Goal: Information Seeking & Learning: Learn about a topic

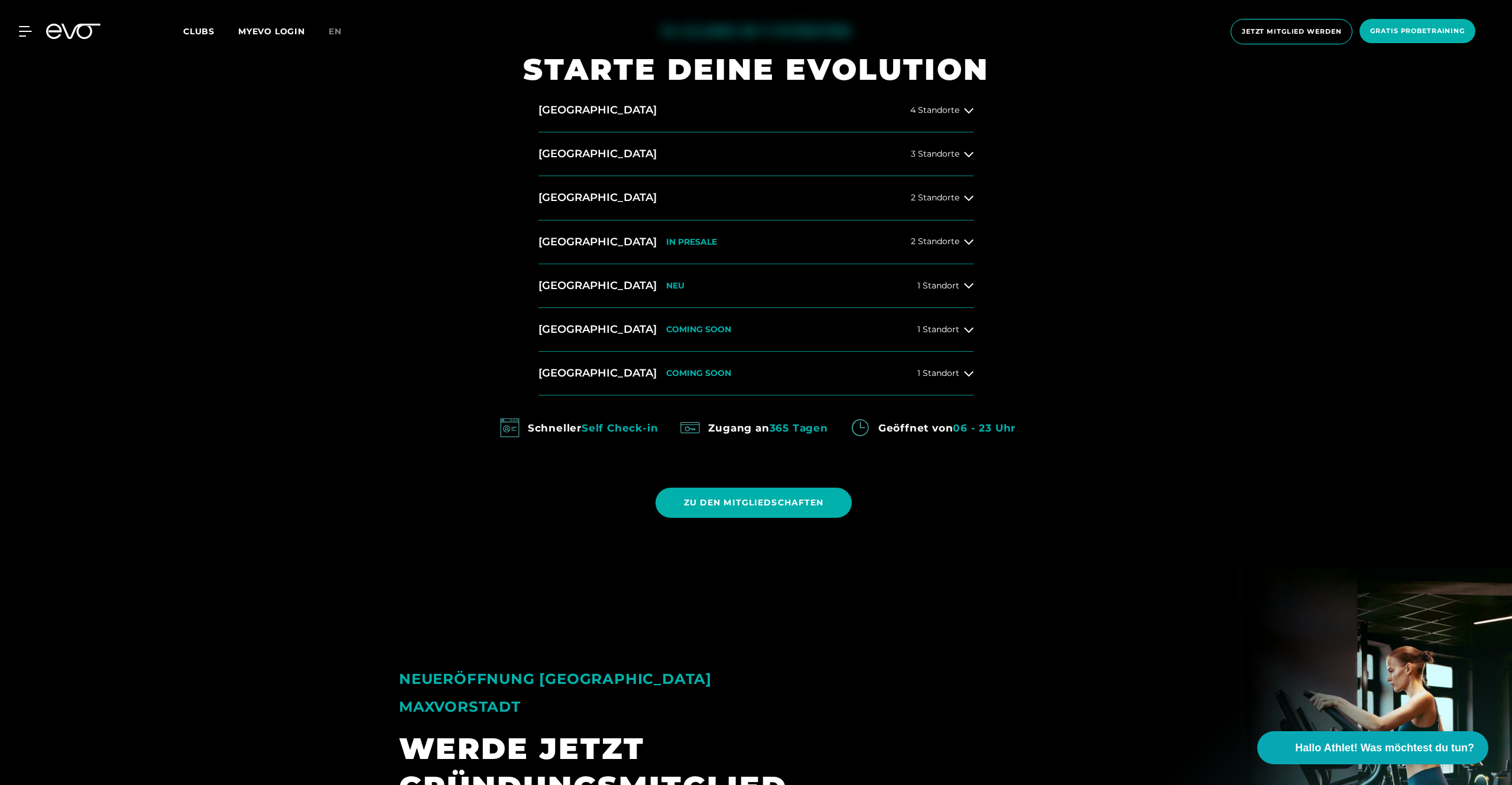
scroll to position [836, 0]
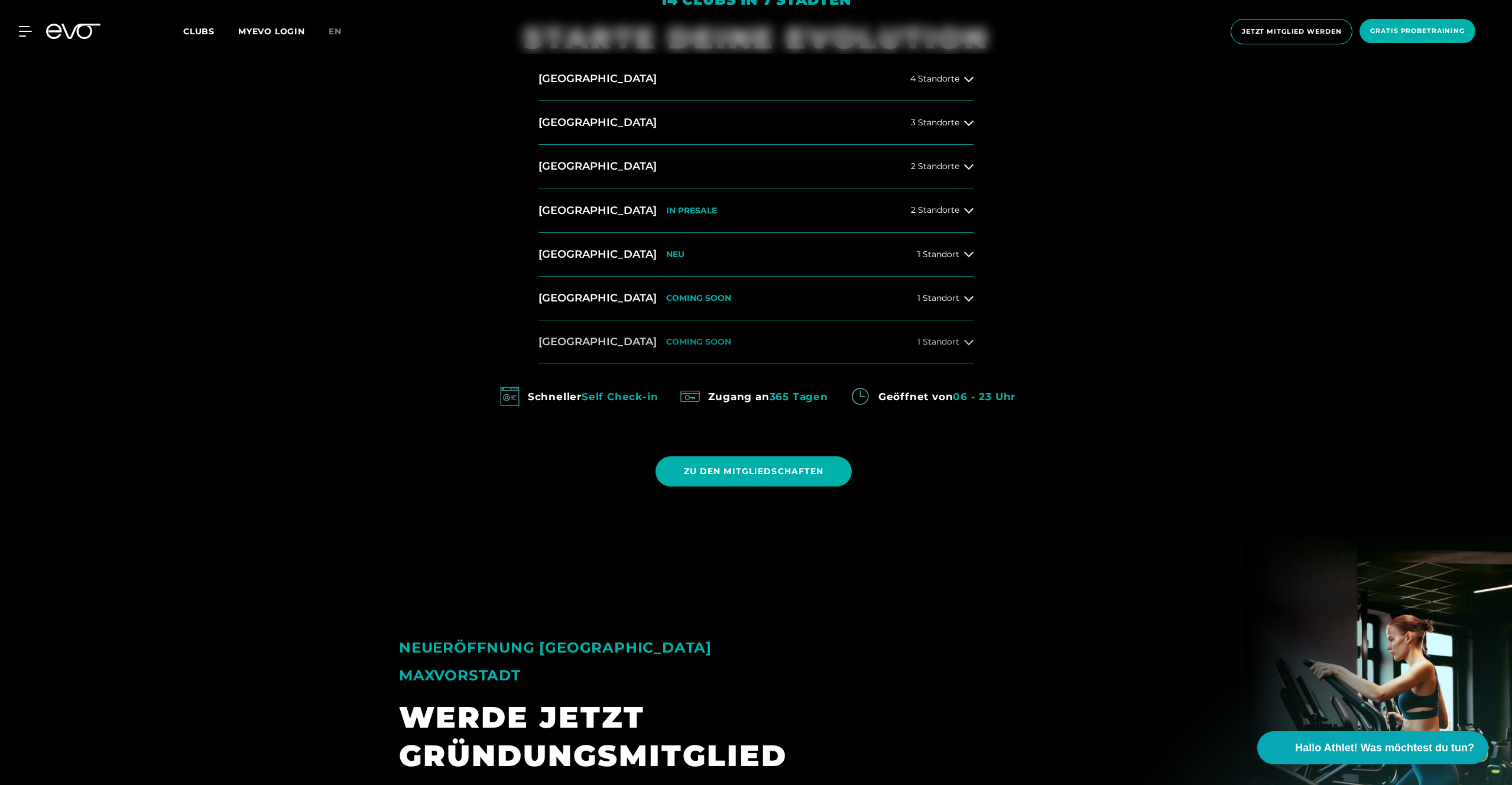
click at [681, 331] on button "[GEOGRAPHIC_DATA] COMING SOON 1 Standort" at bounding box center [756, 342] width 435 height 44
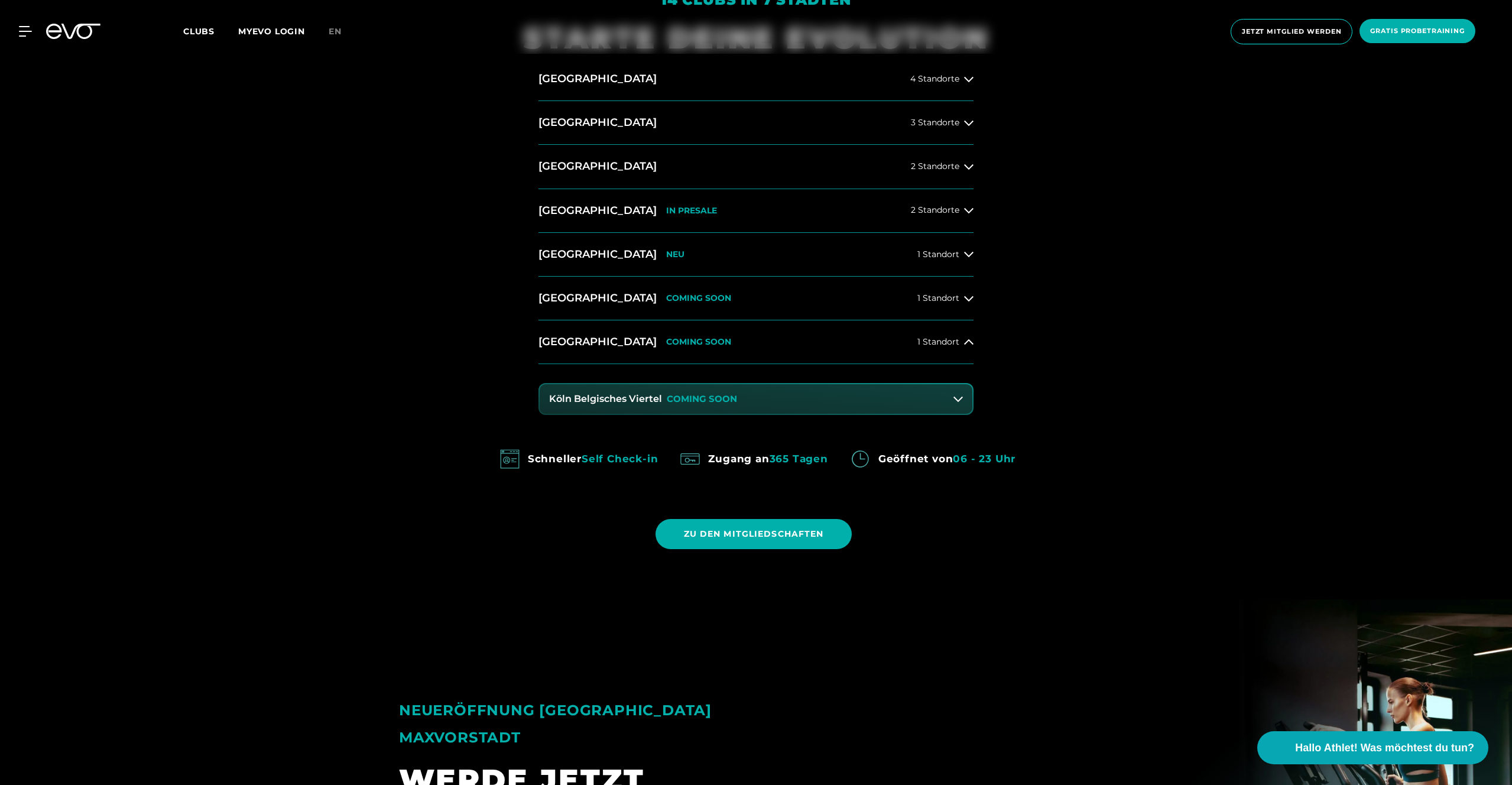
click at [23, 40] on div "MyEVO Login Über EVO Mitgliedschaften Probetraining TAGESPASS EVO Studios [GEOG…" at bounding box center [756, 32] width 1507 height 44
click at [23, 37] on div "MyEVO Login Über EVO Mitgliedschaften Probetraining TAGESPASS EVO Studios [GEOG…" at bounding box center [756, 32] width 1507 height 44
click at [24, 31] on icon at bounding box center [27, 31] width 17 height 10
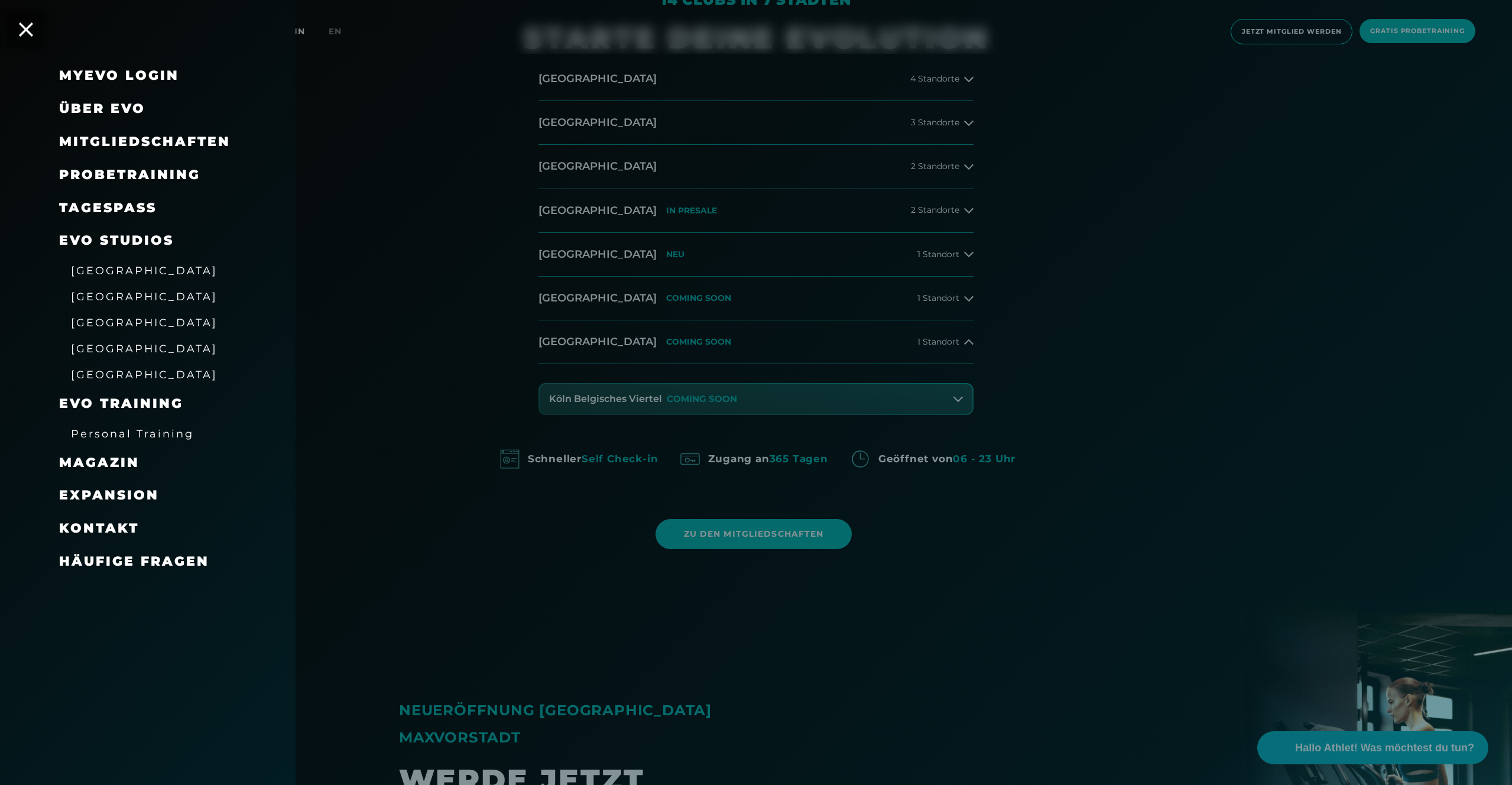
click at [116, 216] on div "TAGESPASS" at bounding box center [108, 208] width 97 height 19
click at [117, 211] on link "TAGESPASS" at bounding box center [108, 208] width 97 height 16
click at [111, 351] on span "[GEOGRAPHIC_DATA]" at bounding box center [144, 348] width 147 height 12
